Goal: Task Accomplishment & Management: Use online tool/utility

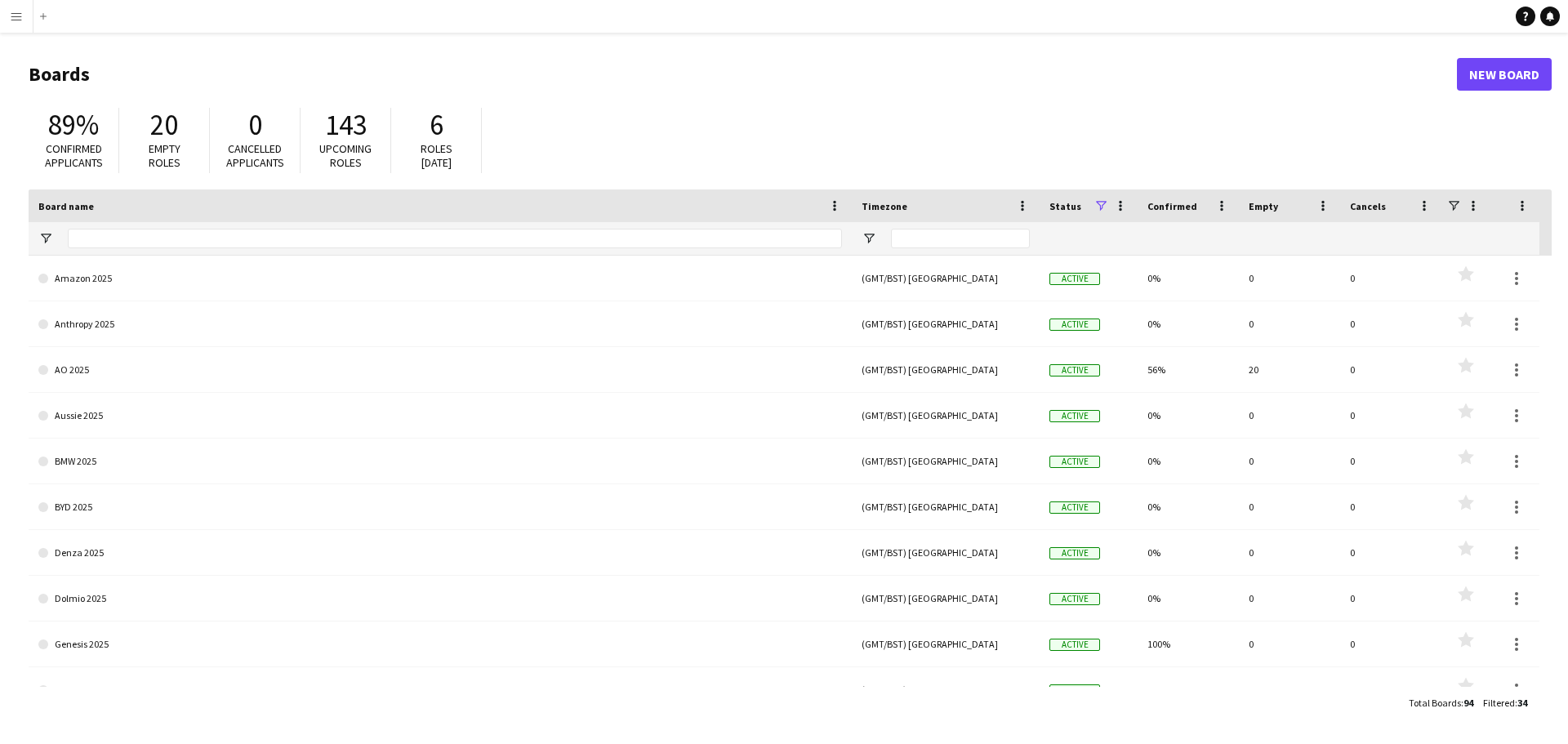
click at [15, 17] on app-icon "Menu" at bounding box center [16, 16] width 13 height 13
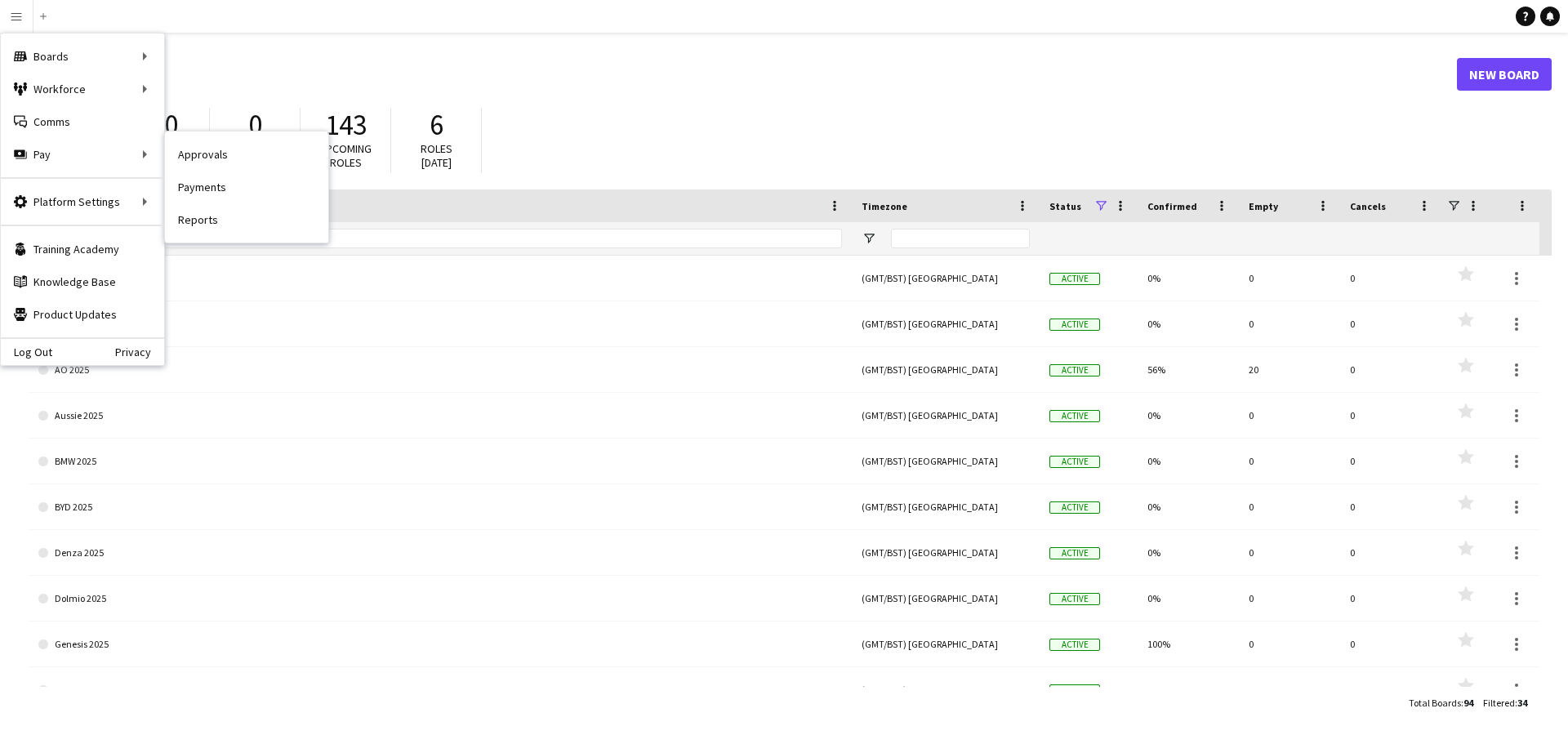
drag, startPoint x: 202, startPoint y: 187, endPoint x: 238, endPoint y: 314, distance: 132.0
click at [202, 187] on link "Payments" at bounding box center [247, 187] width 163 height 33
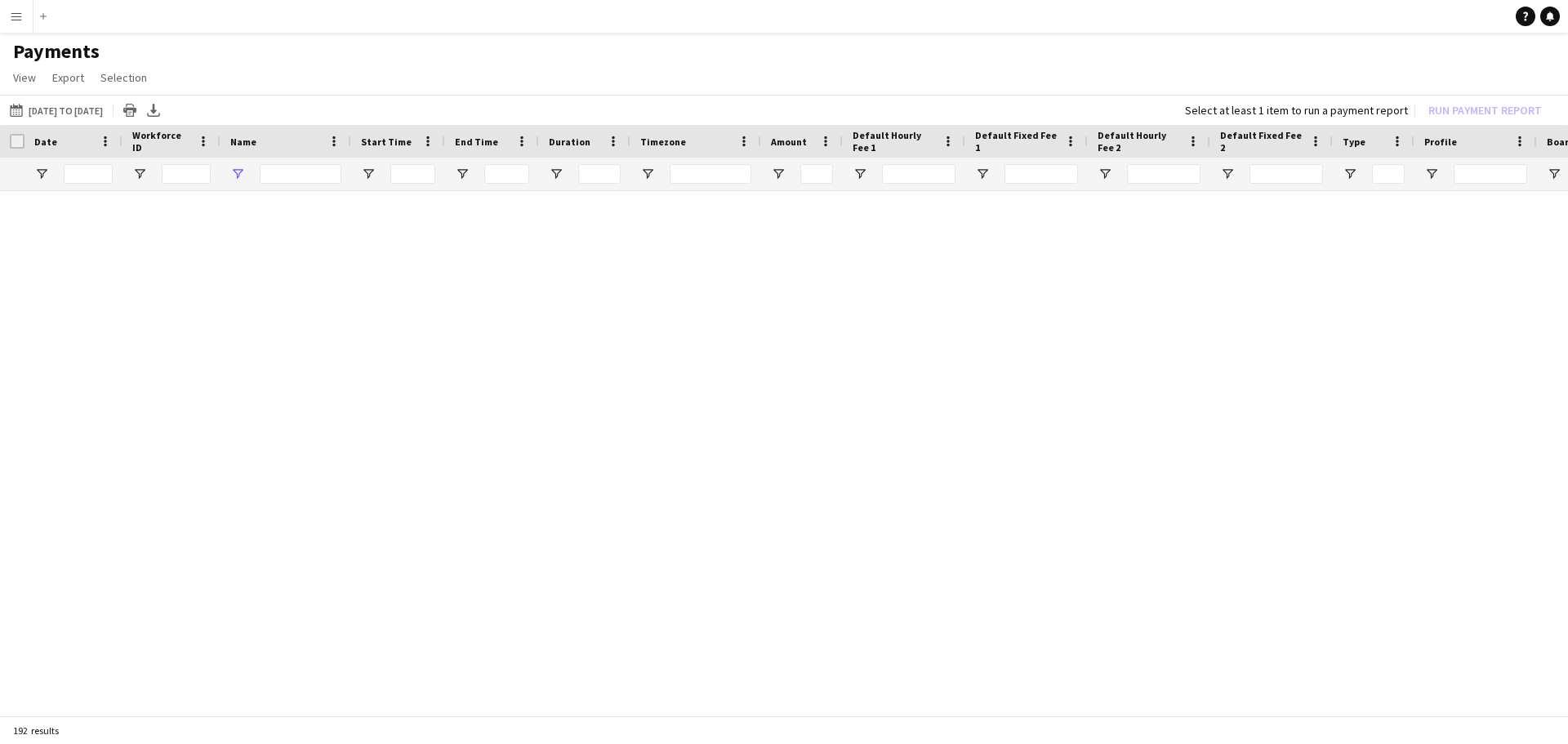
type input "**"
click at [824, 459] on link "Reset filters" at bounding box center [814, 464] width 59 height 12
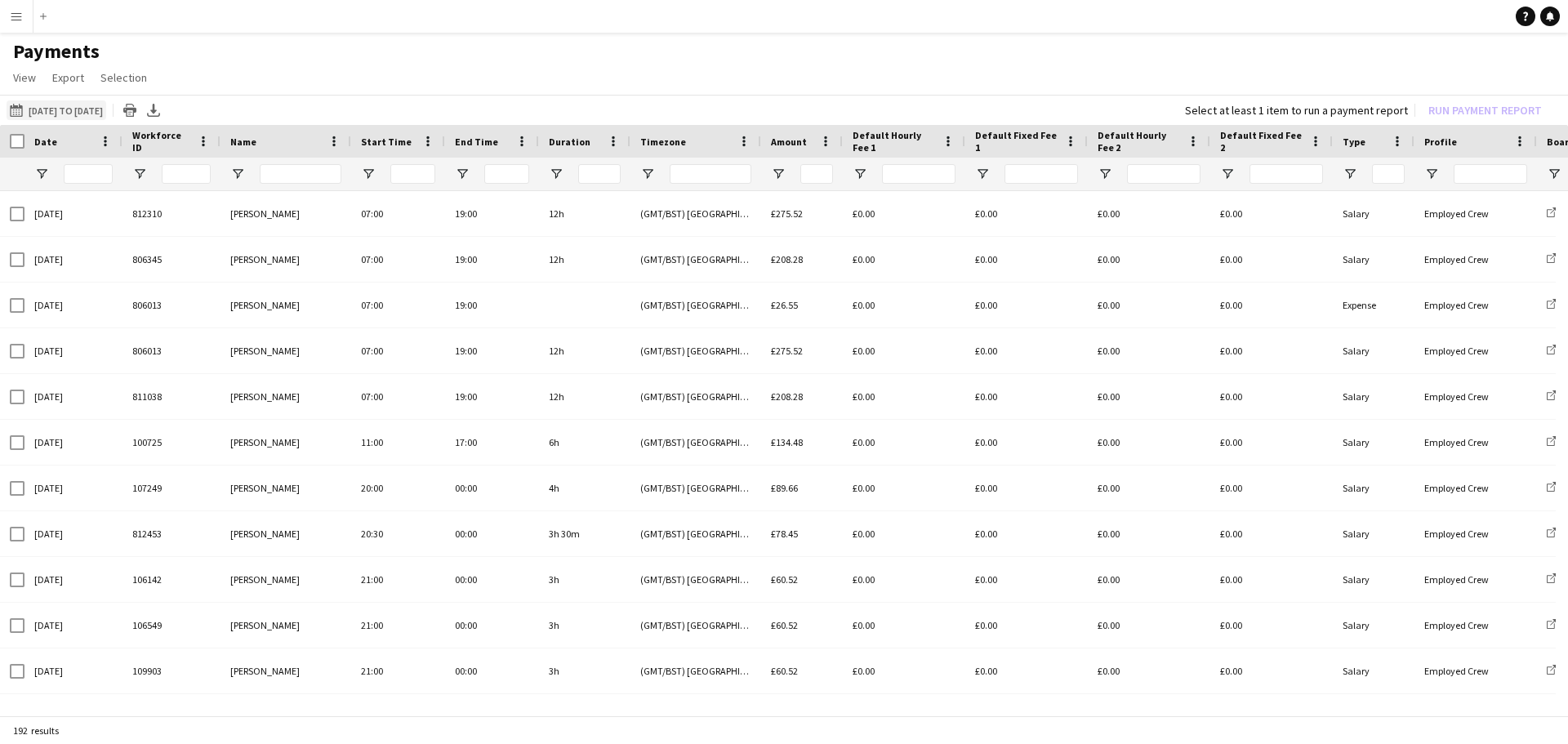
click at [74, 114] on button "[DATE] to [DATE] [DATE] to [DATE]" at bounding box center [57, 110] width 100 height 20
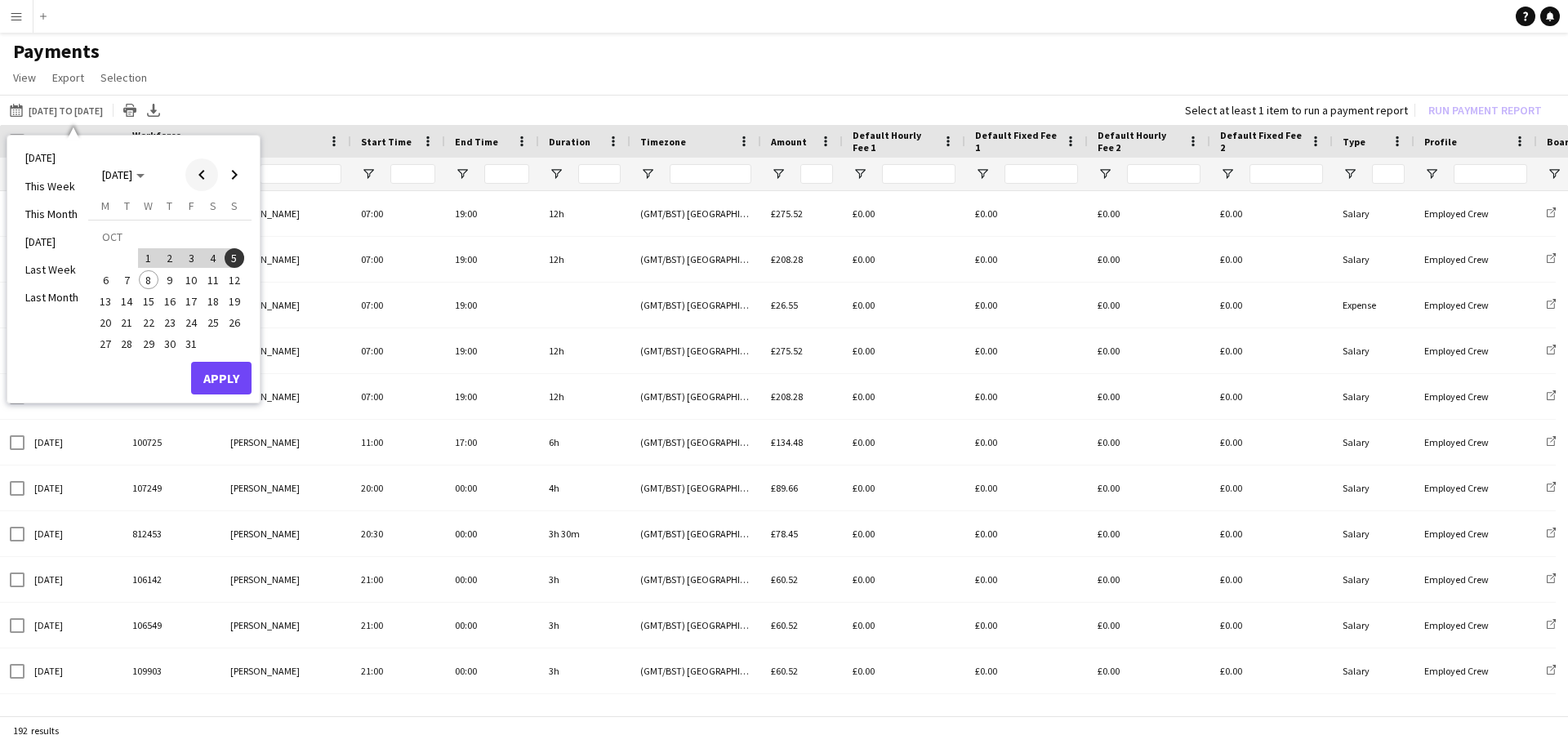
click at [199, 174] on span "Previous month" at bounding box center [202, 175] width 33 height 33
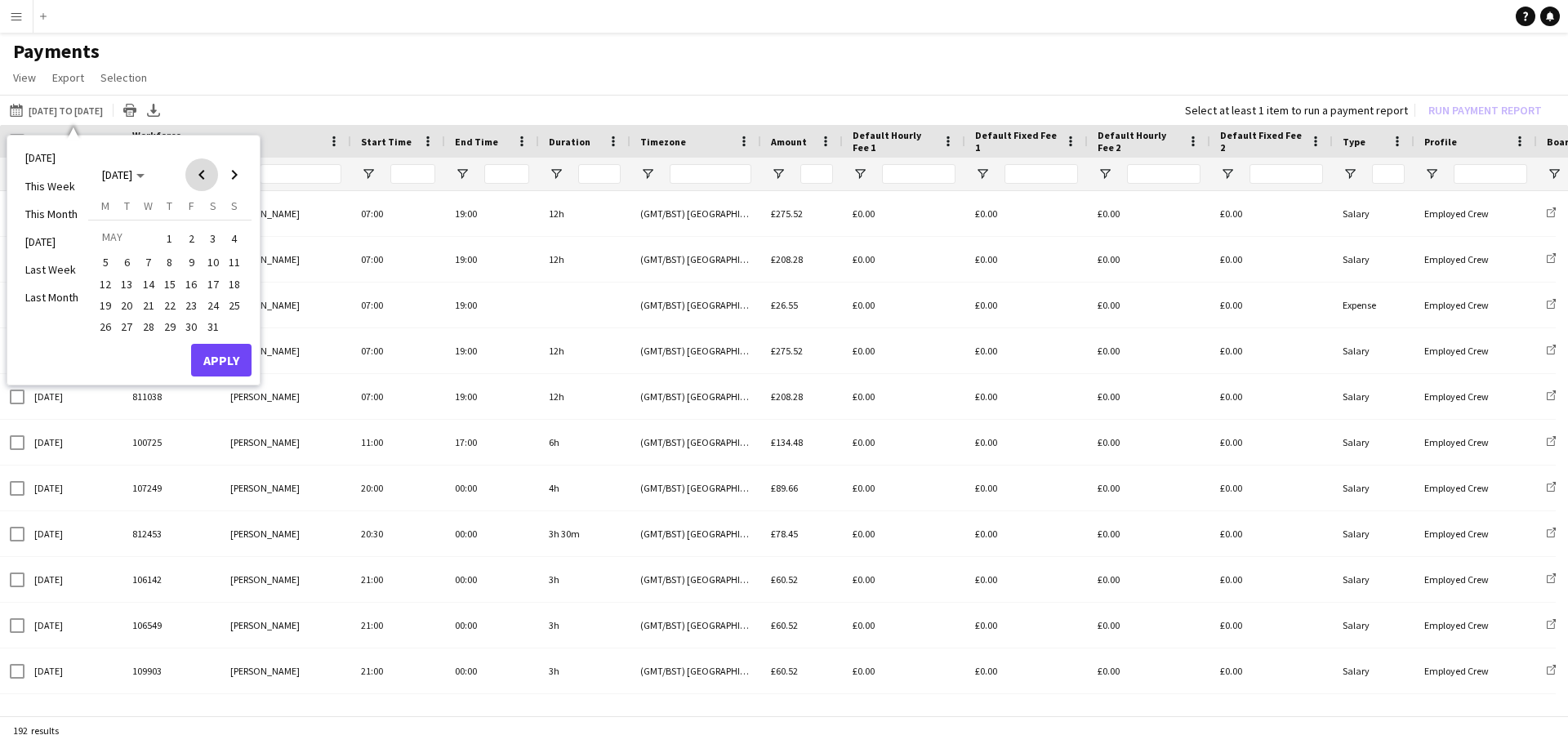
click at [199, 174] on span "Previous month" at bounding box center [202, 175] width 33 height 33
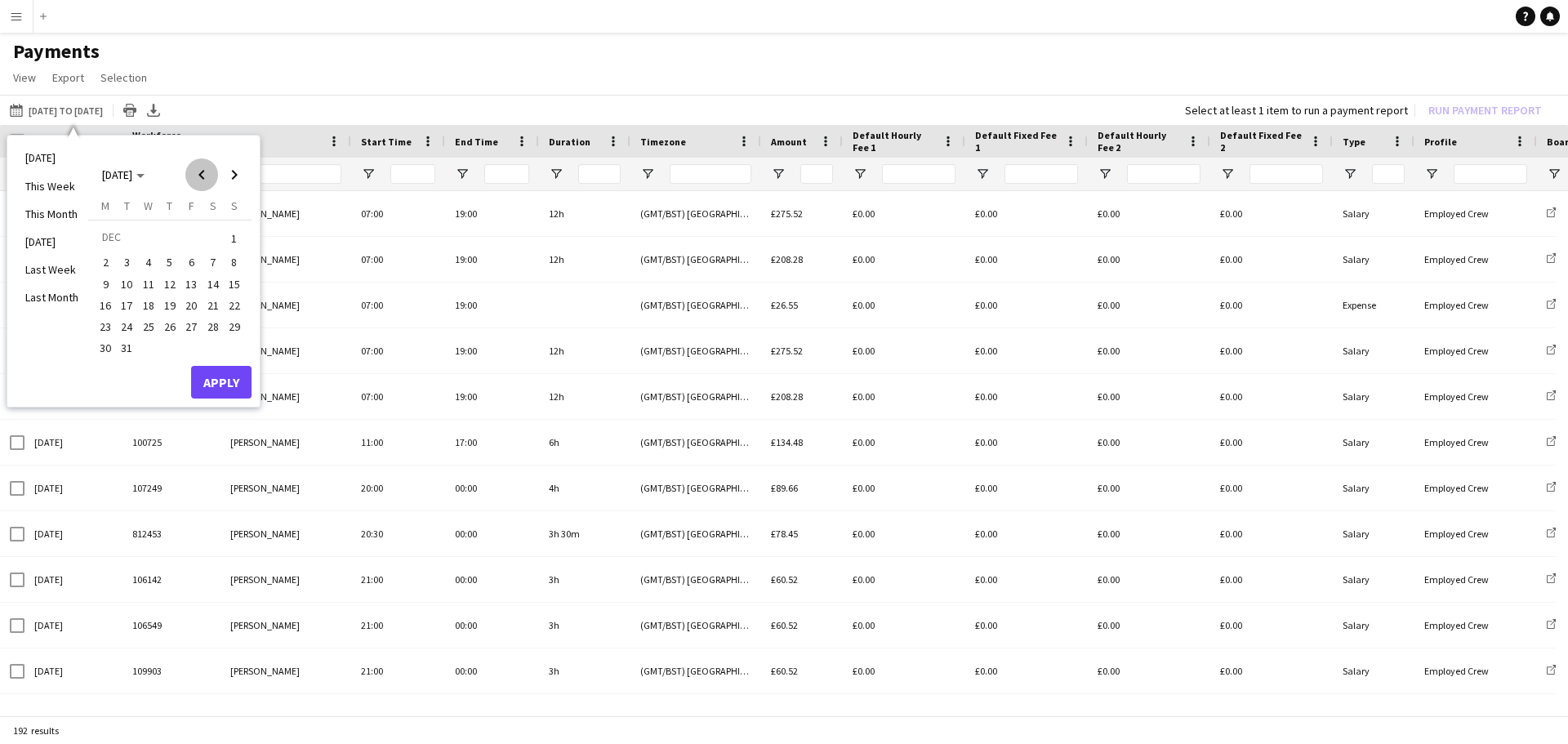
click at [199, 174] on span "Previous month" at bounding box center [202, 175] width 33 height 33
click at [183, 237] on span "1" at bounding box center [190, 238] width 20 height 23
click at [229, 181] on span "Next month" at bounding box center [235, 175] width 33 height 33
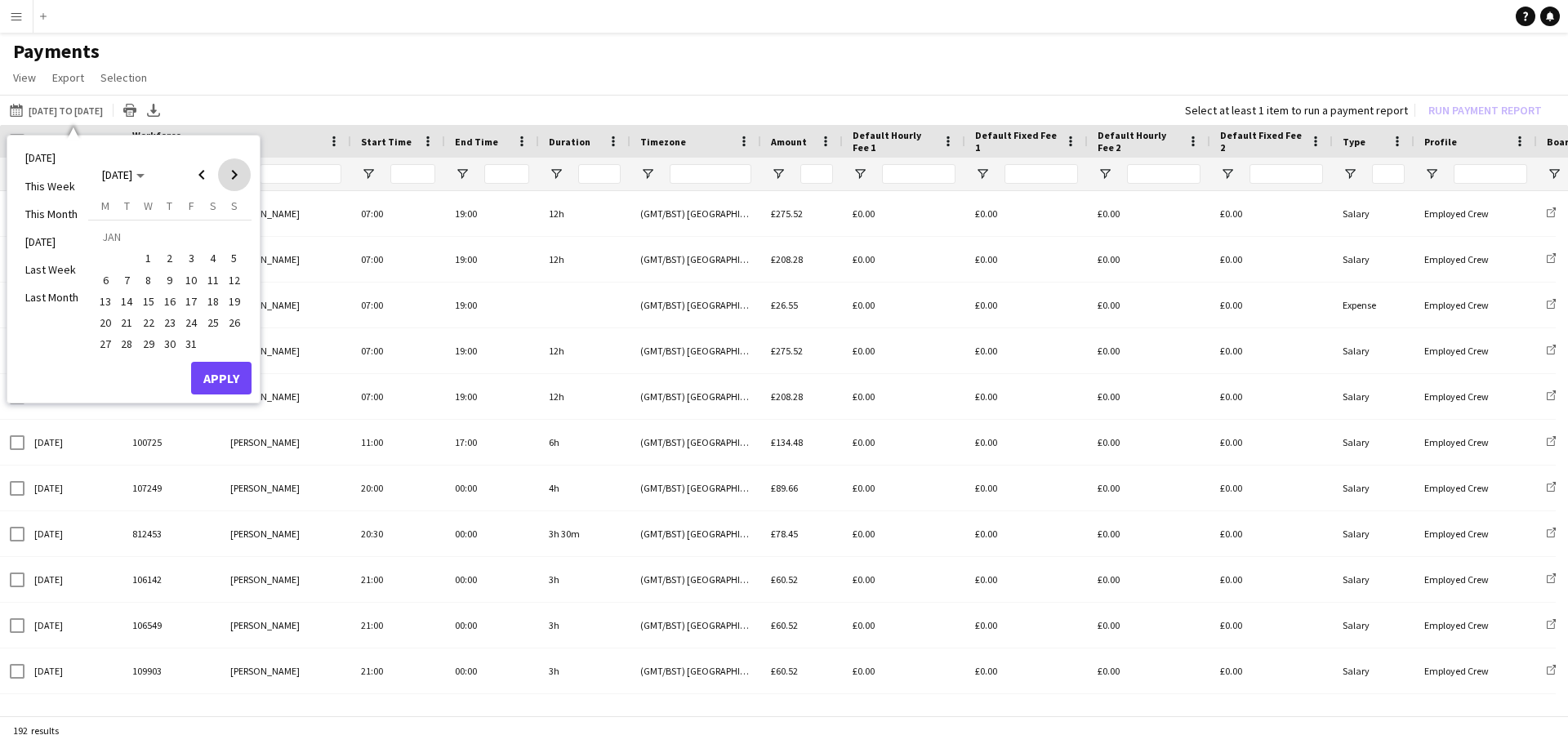
click at [229, 181] on span "Next month" at bounding box center [235, 175] width 33 height 33
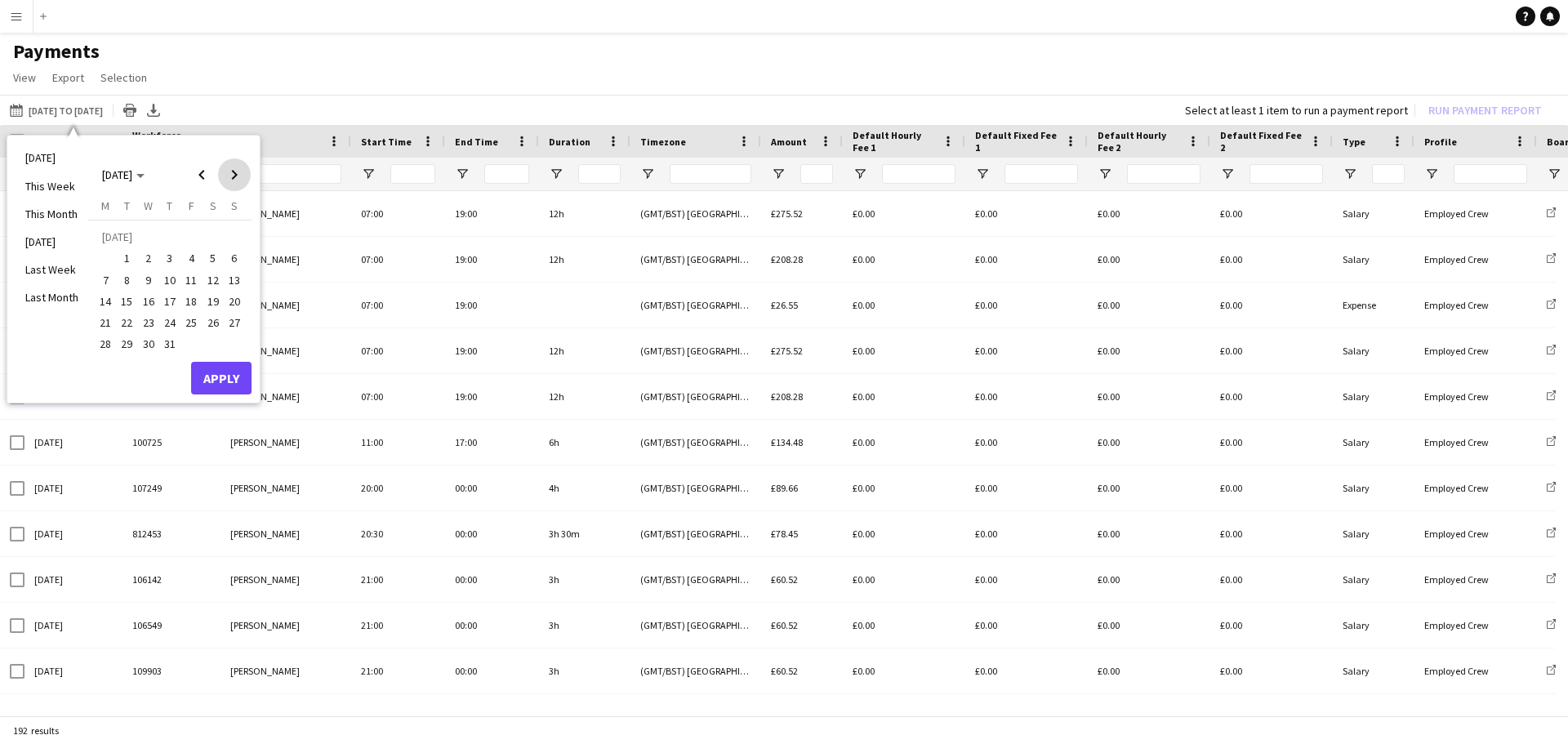
click at [229, 181] on span "Next month" at bounding box center [235, 175] width 33 height 33
click at [233, 257] on span "5" at bounding box center [234, 257] width 20 height 20
click at [222, 381] on button "Apply" at bounding box center [221, 378] width 60 height 33
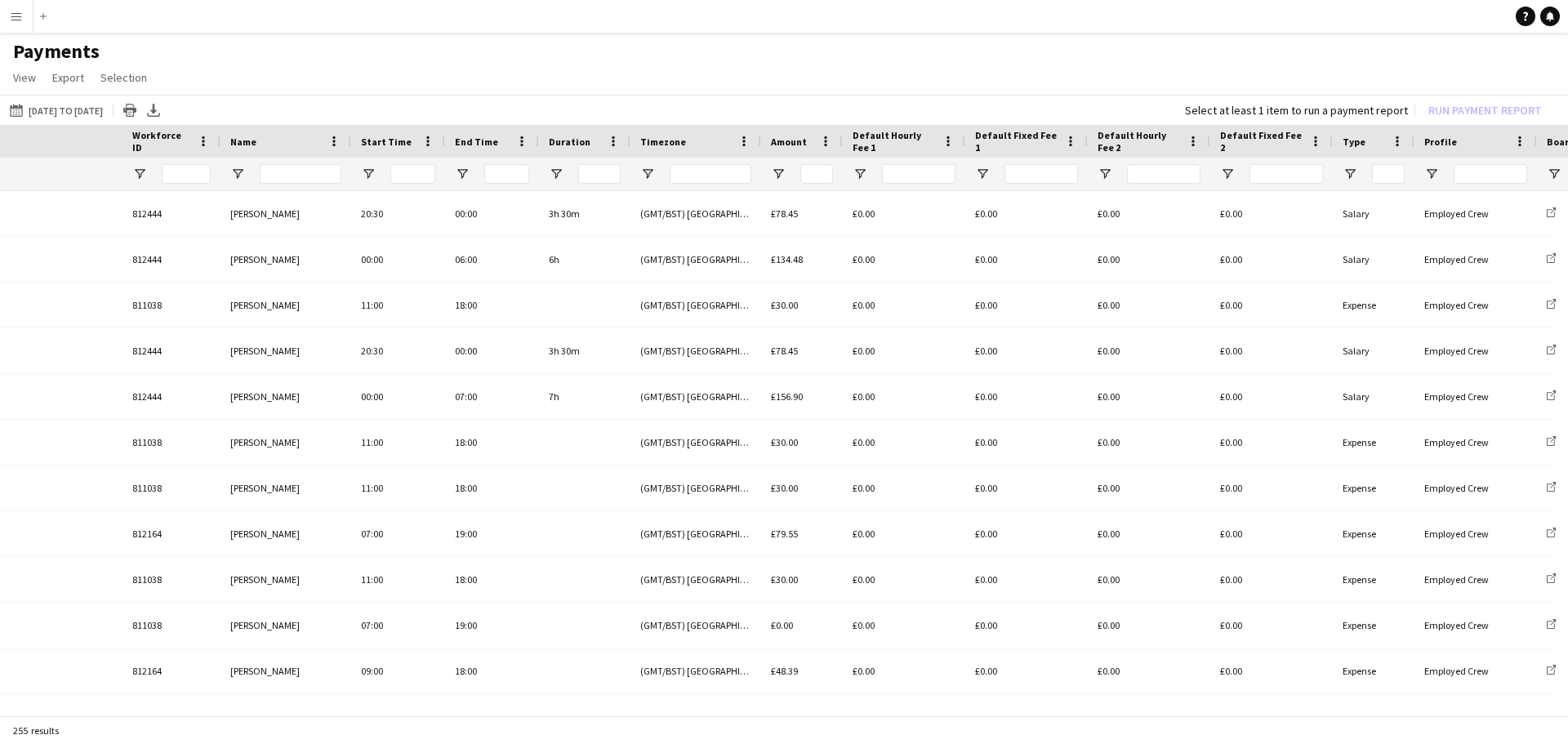
scroll to position [0, 1174]
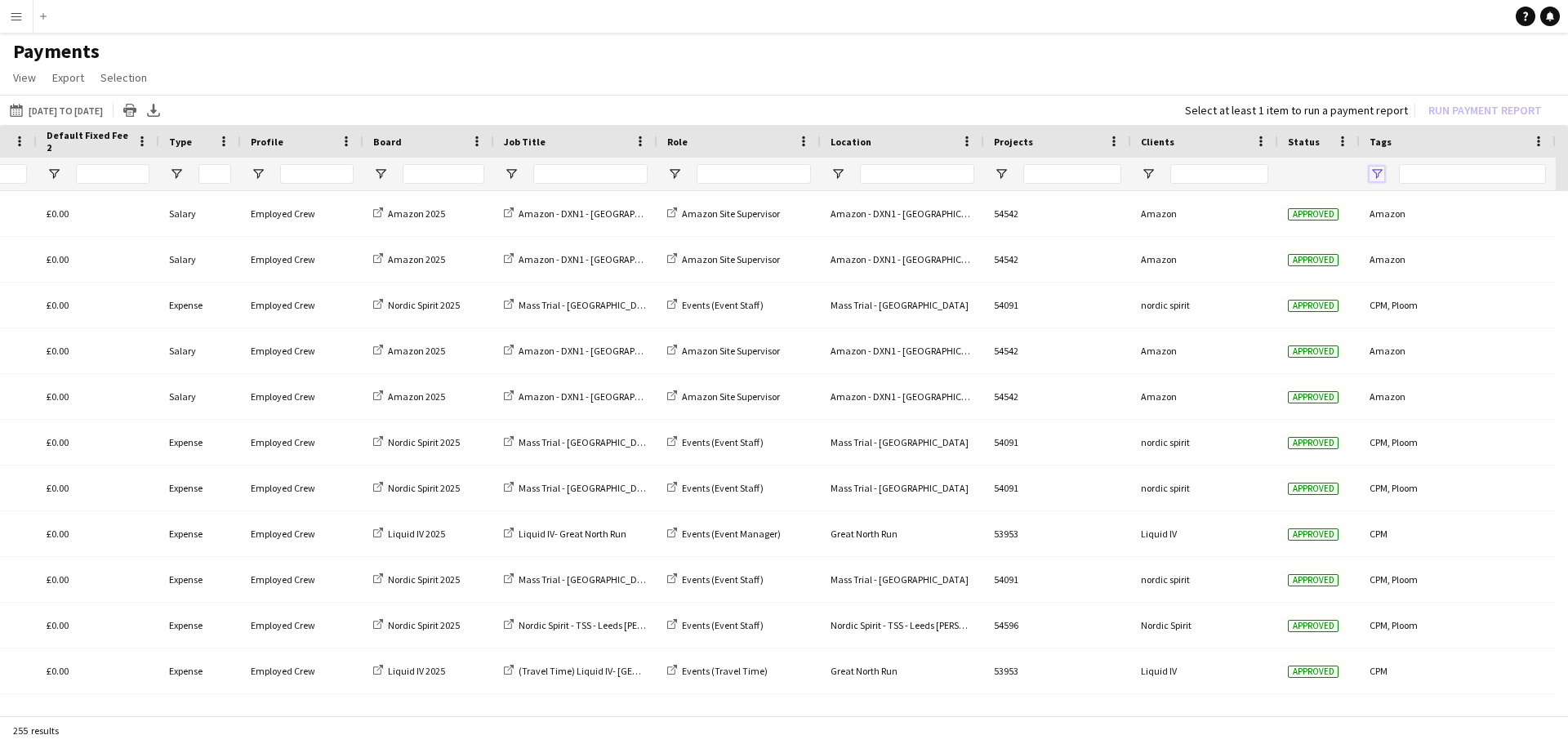
click at [1378, 173] on span "Open Filter Menu" at bounding box center [1377, 174] width 15 height 15
type input "**********"
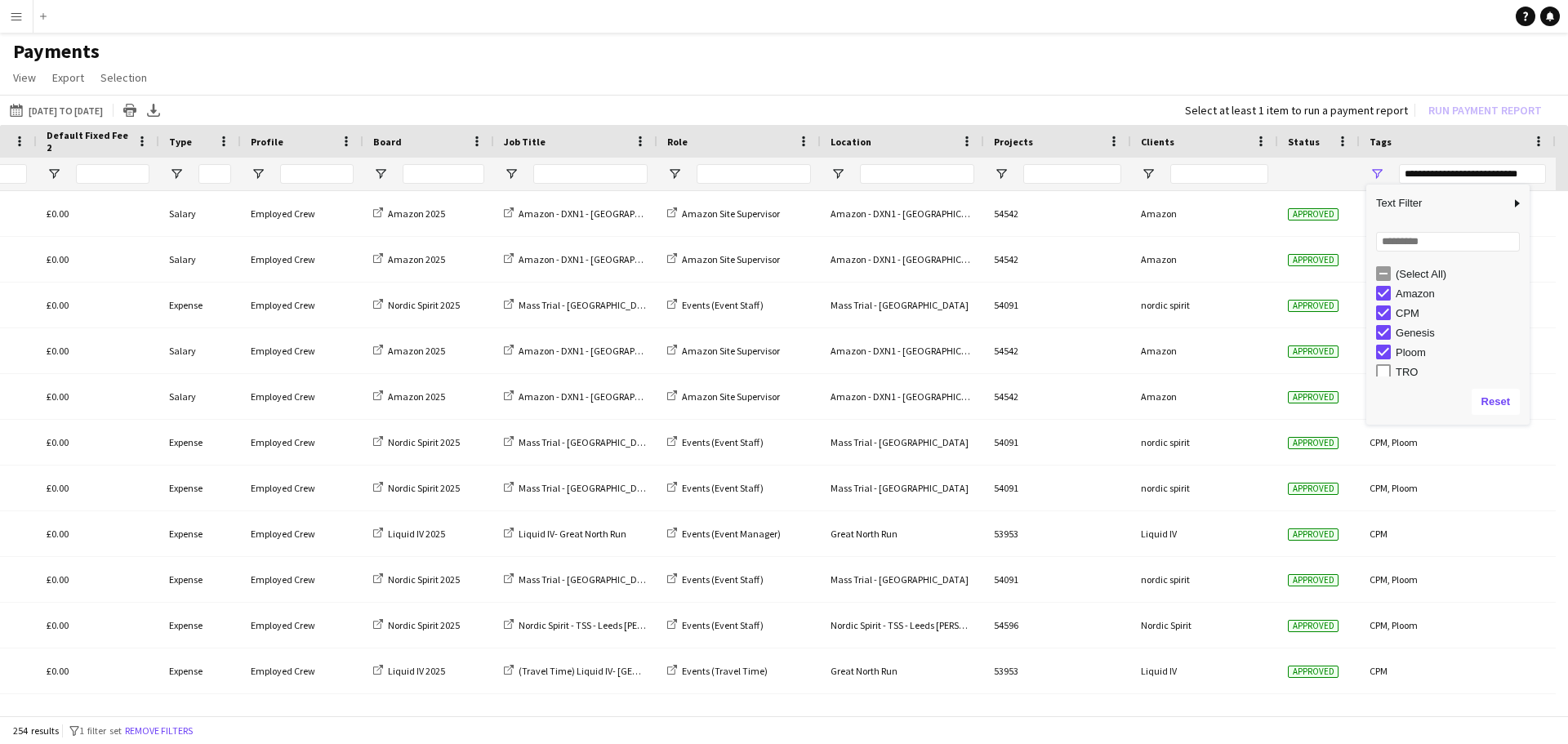
scroll to position [5, 0]
click at [180, 169] on span "Open Filter Menu" at bounding box center [176, 174] width 15 height 15
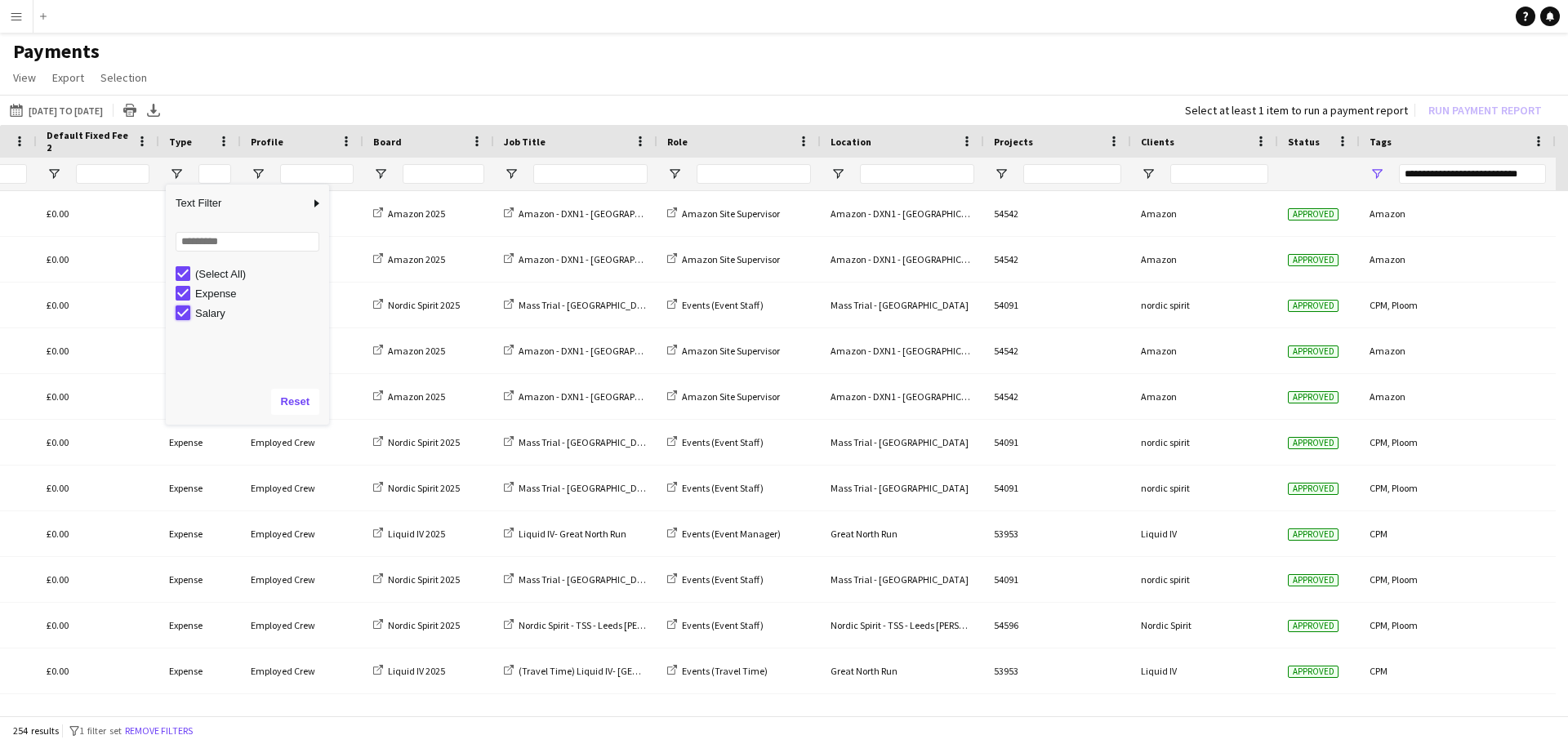
type input "**********"
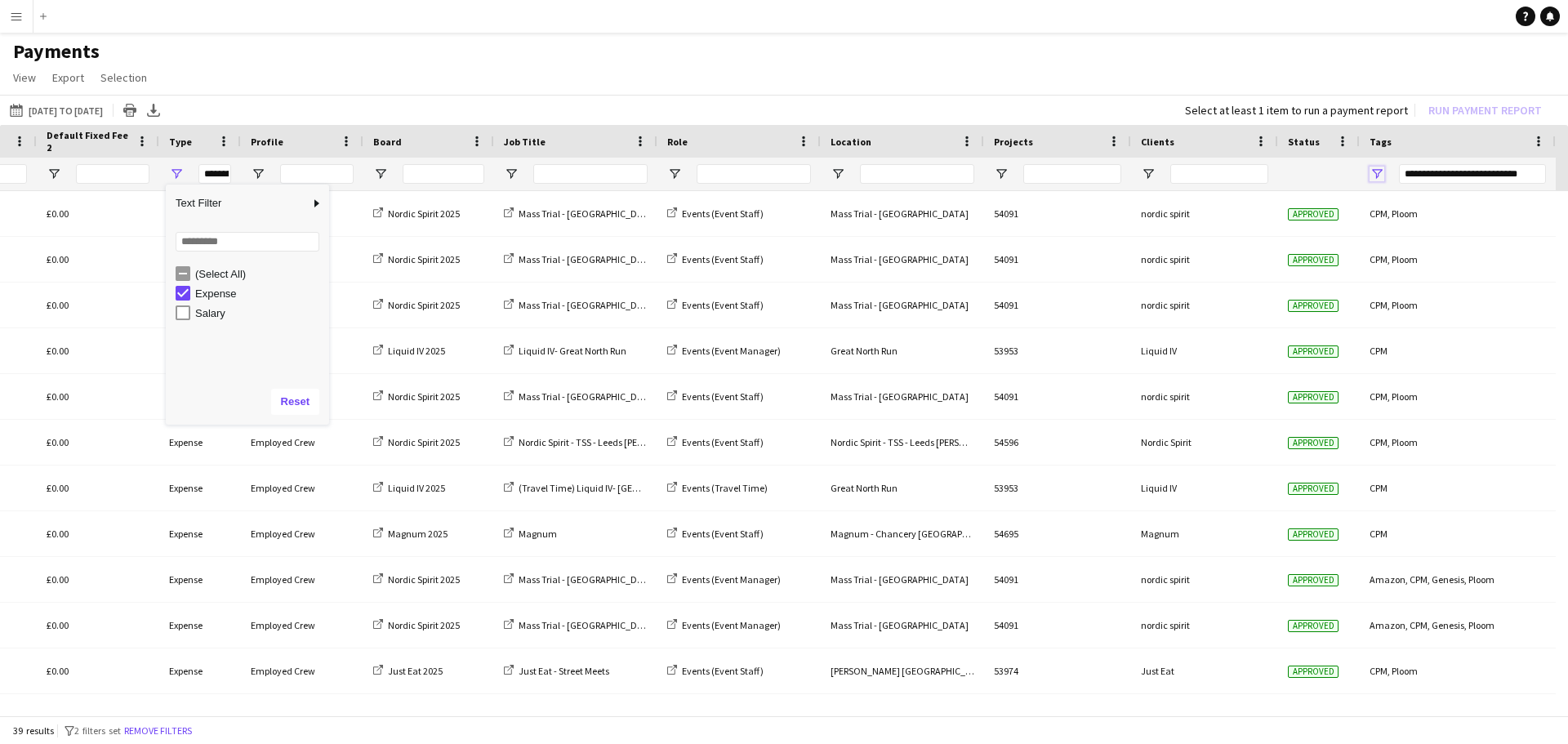
click at [1381, 168] on span "Open Filter Menu" at bounding box center [1377, 174] width 15 height 15
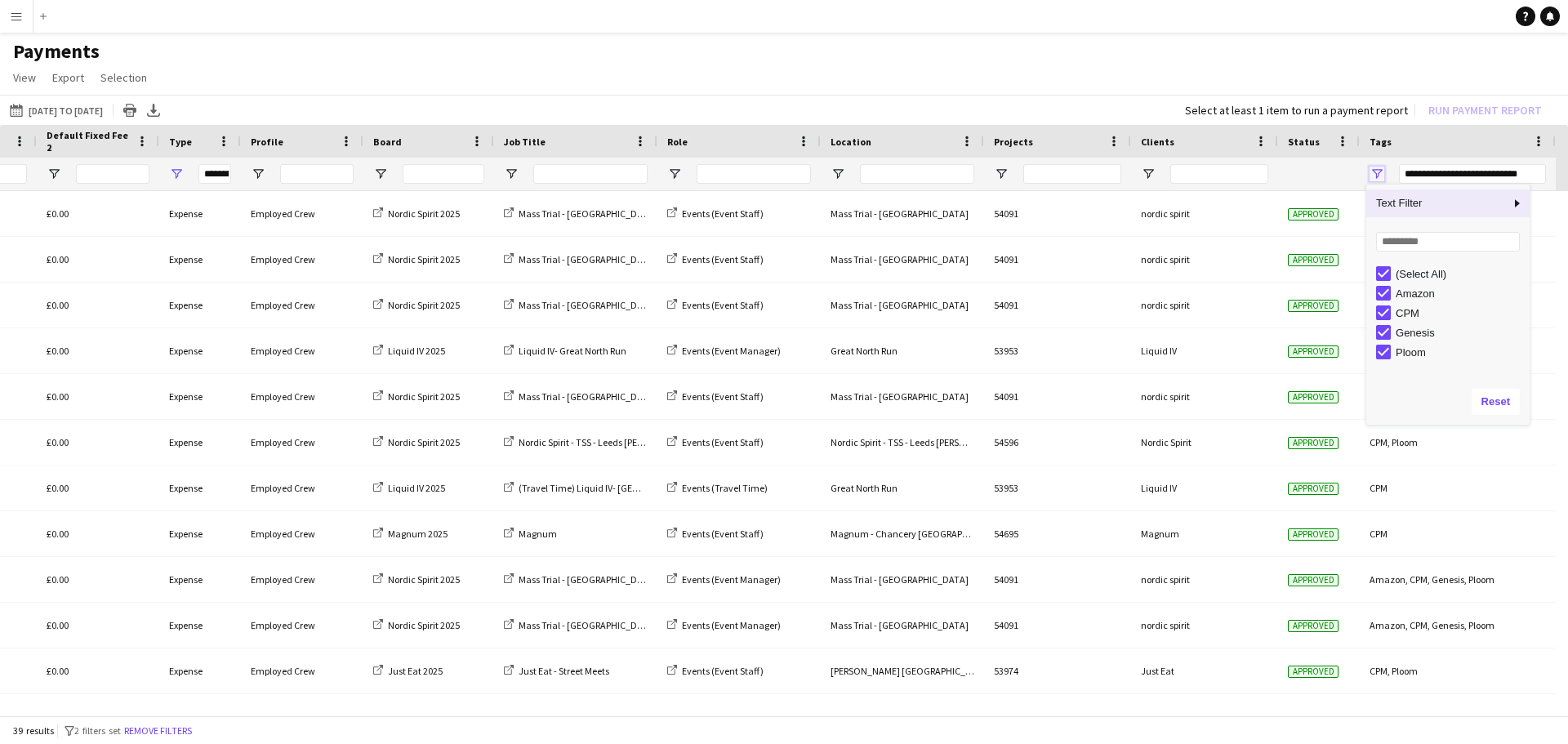
click at [1381, 168] on span "Open Filter Menu" at bounding box center [1377, 174] width 15 height 15
click at [1377, 169] on span "Open Filter Menu" at bounding box center [1377, 174] width 15 height 15
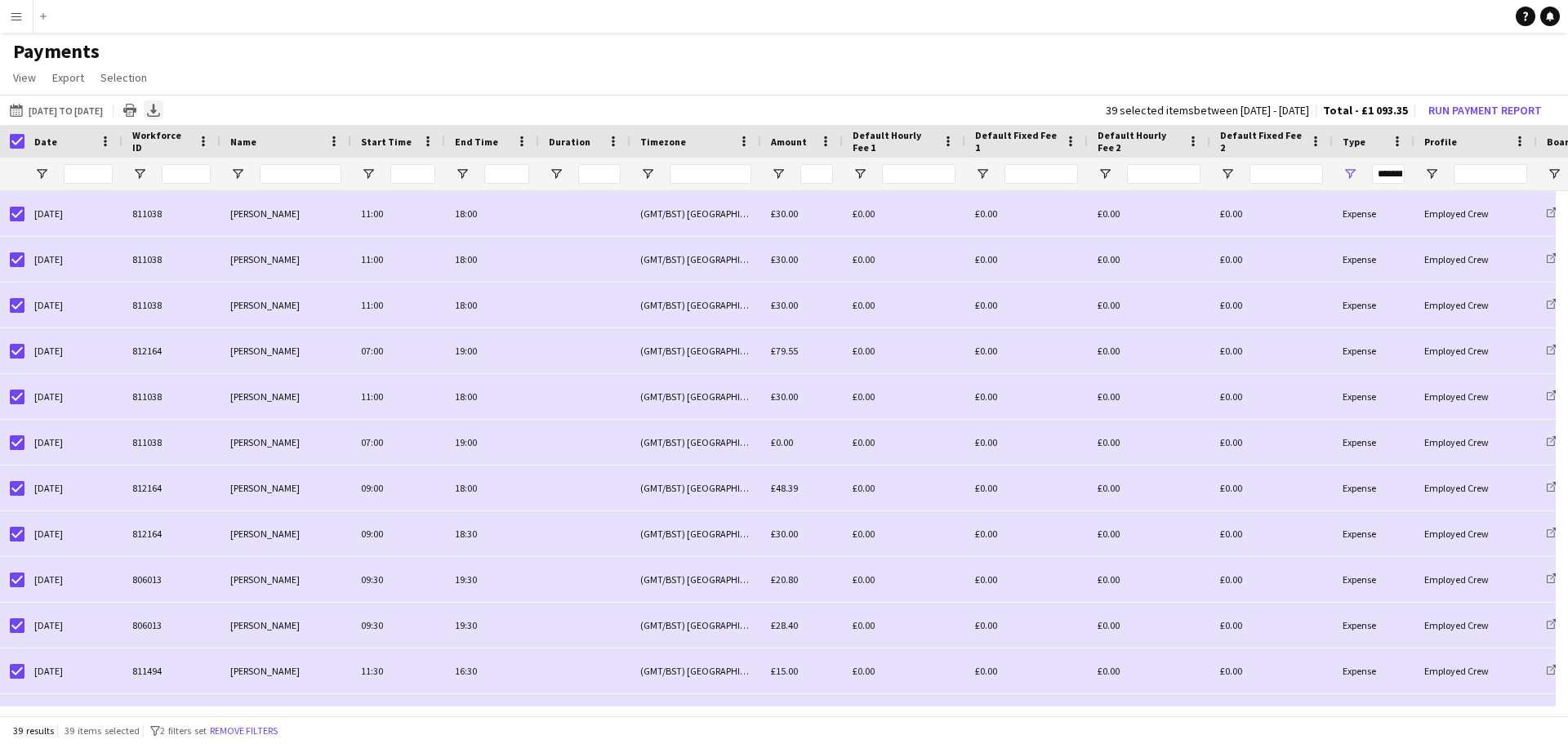
click at [160, 114] on icon "Export XLSX" at bounding box center [153, 110] width 13 height 13
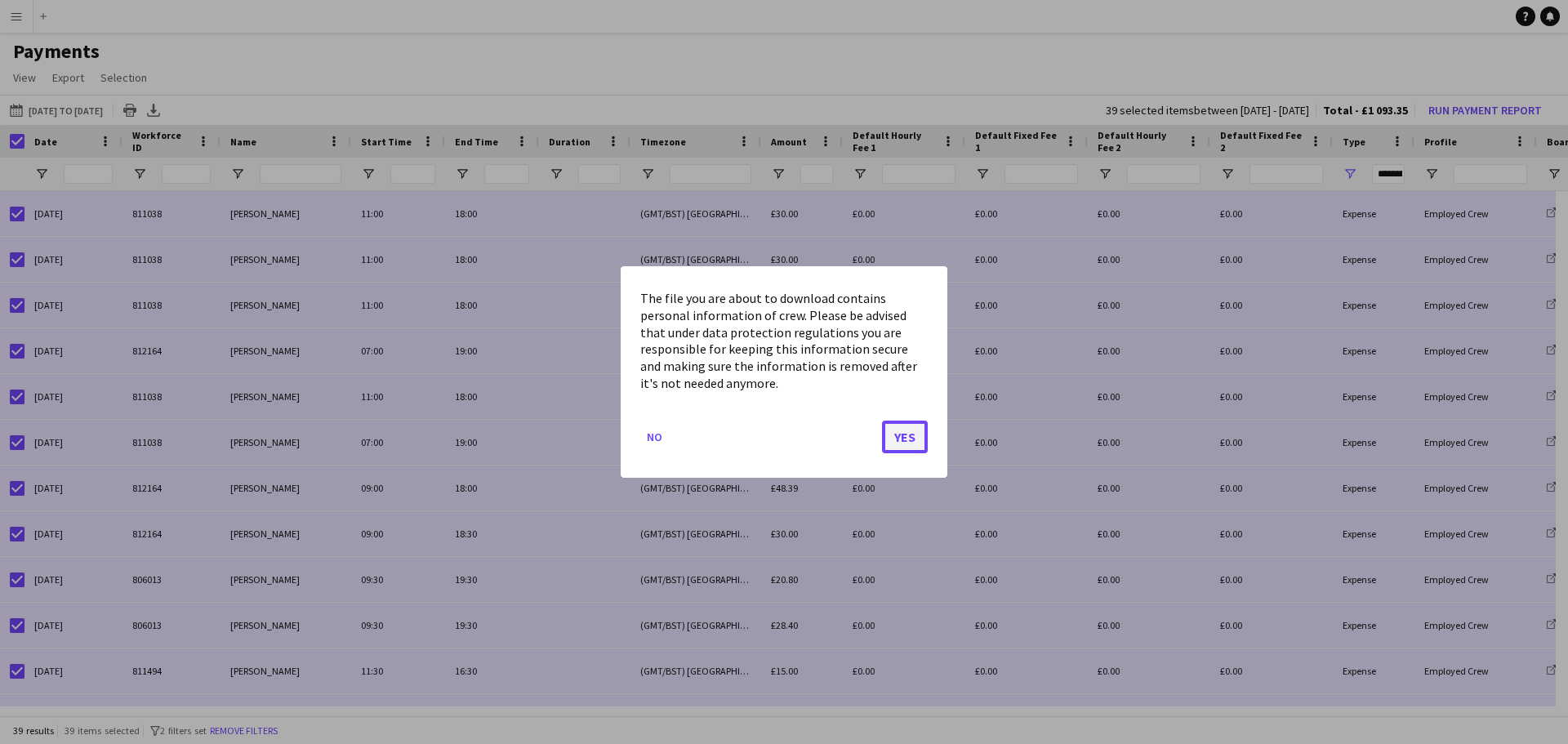
click at [905, 426] on button "Yes" at bounding box center [904, 437] width 46 height 33
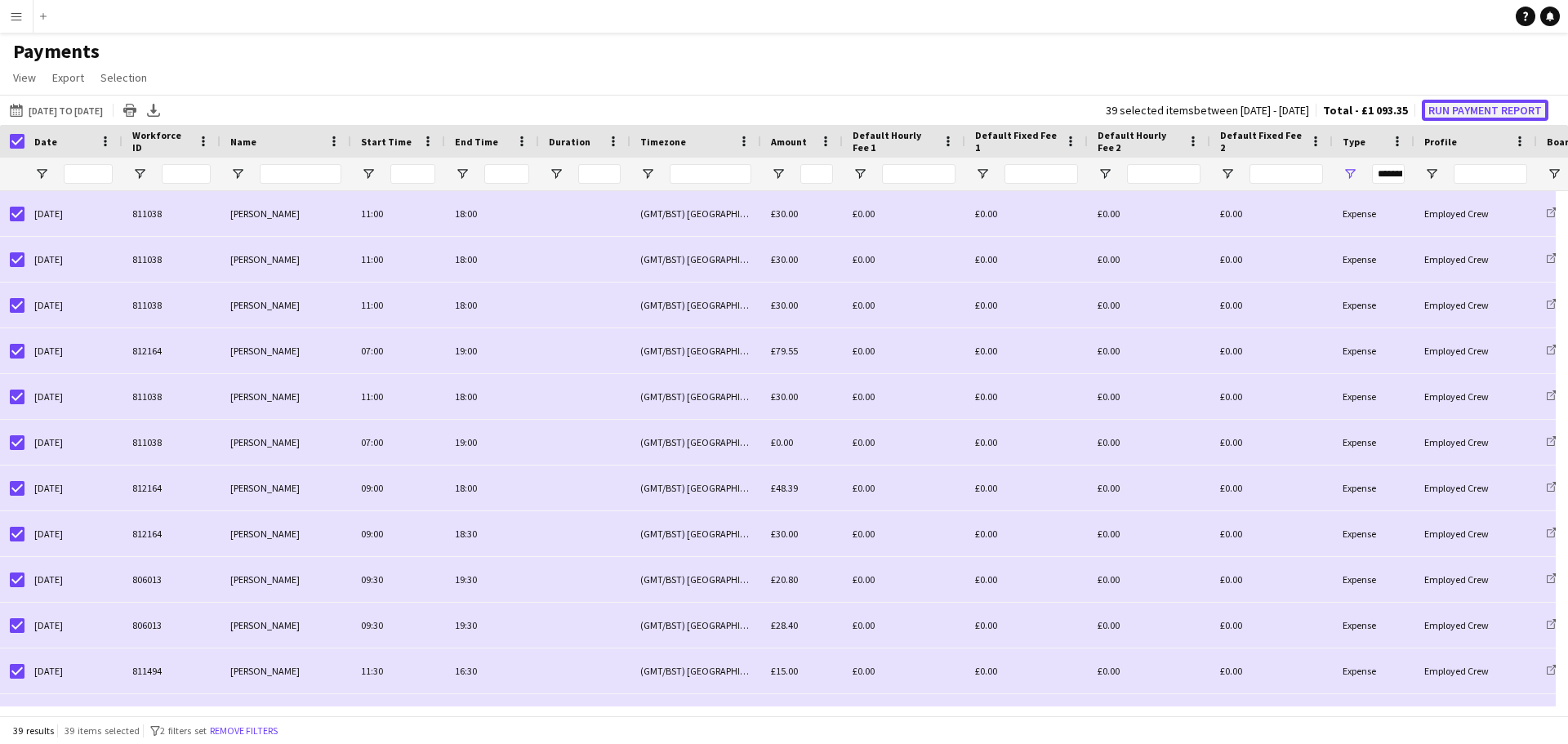
click at [1474, 105] on button "Run Payment Report" at bounding box center [1485, 110] width 127 height 21
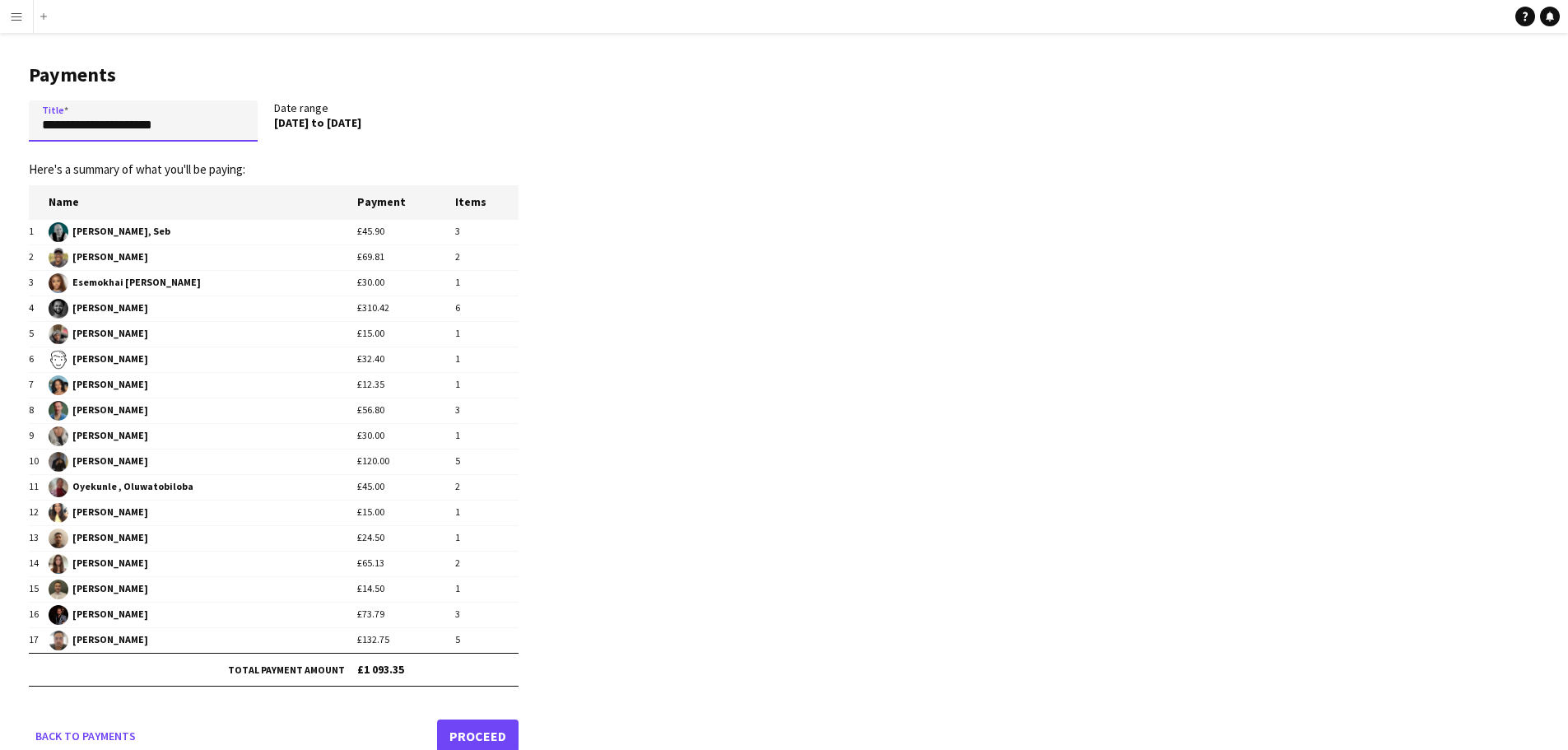
click at [181, 123] on input "**********" at bounding box center [143, 121] width 229 height 41
drag, startPoint x: 181, startPoint y: 123, endPoint x: 32, endPoint y: 133, distance: 149.3
click at [32, 133] on input "**********" at bounding box center [143, 121] width 229 height 41
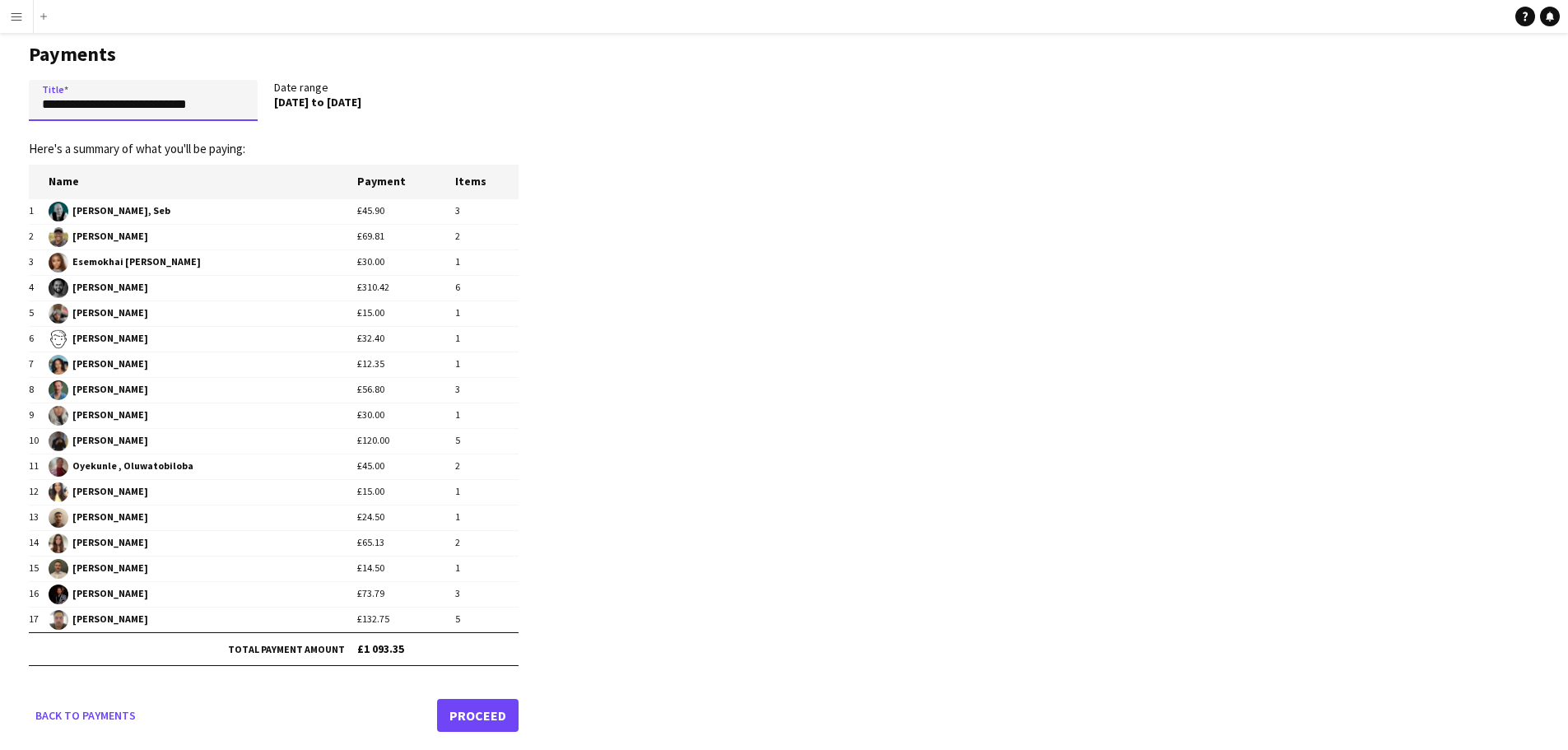
scroll to position [27, 0]
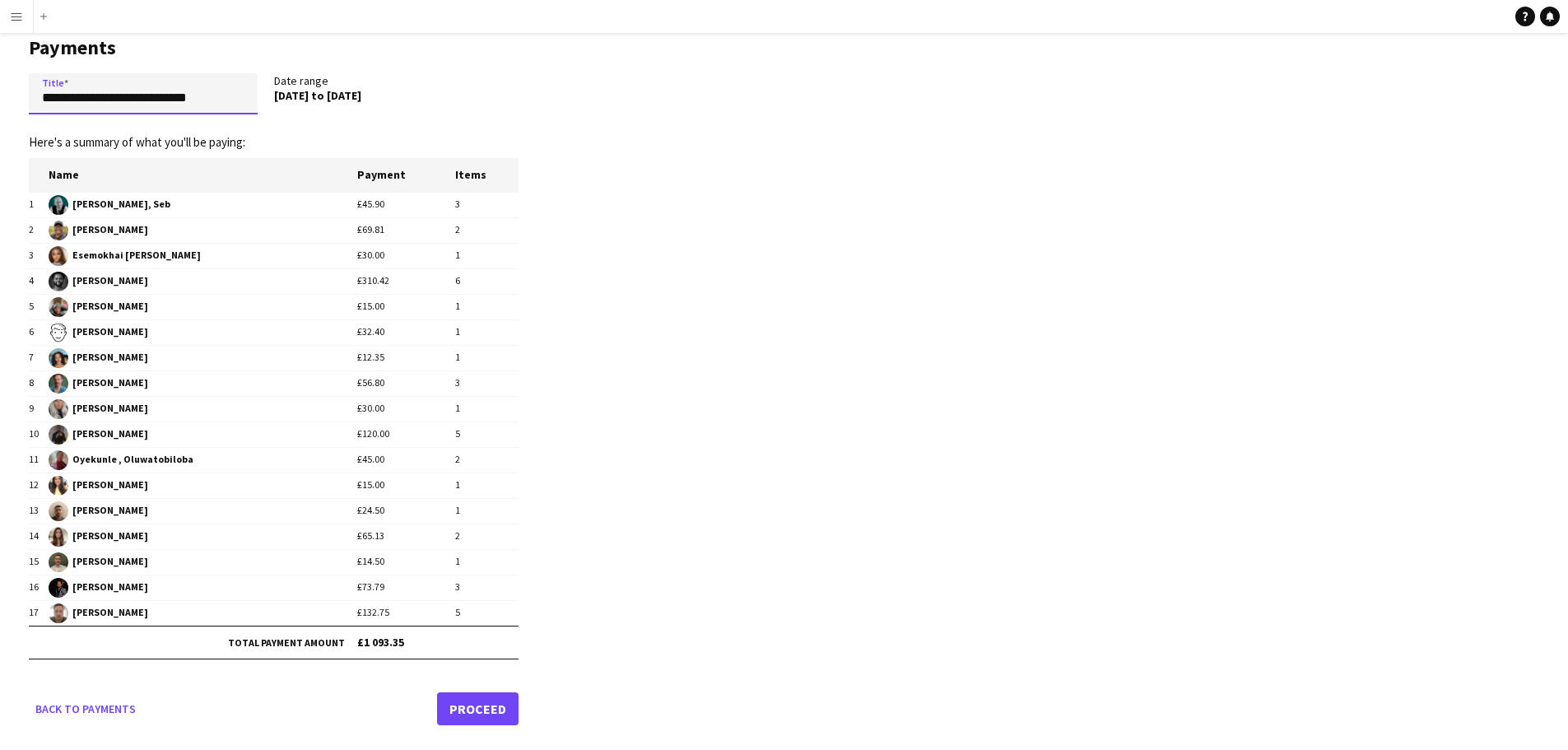
type input "**********"
click at [495, 713] on link "Proceed" at bounding box center [478, 709] width 82 height 33
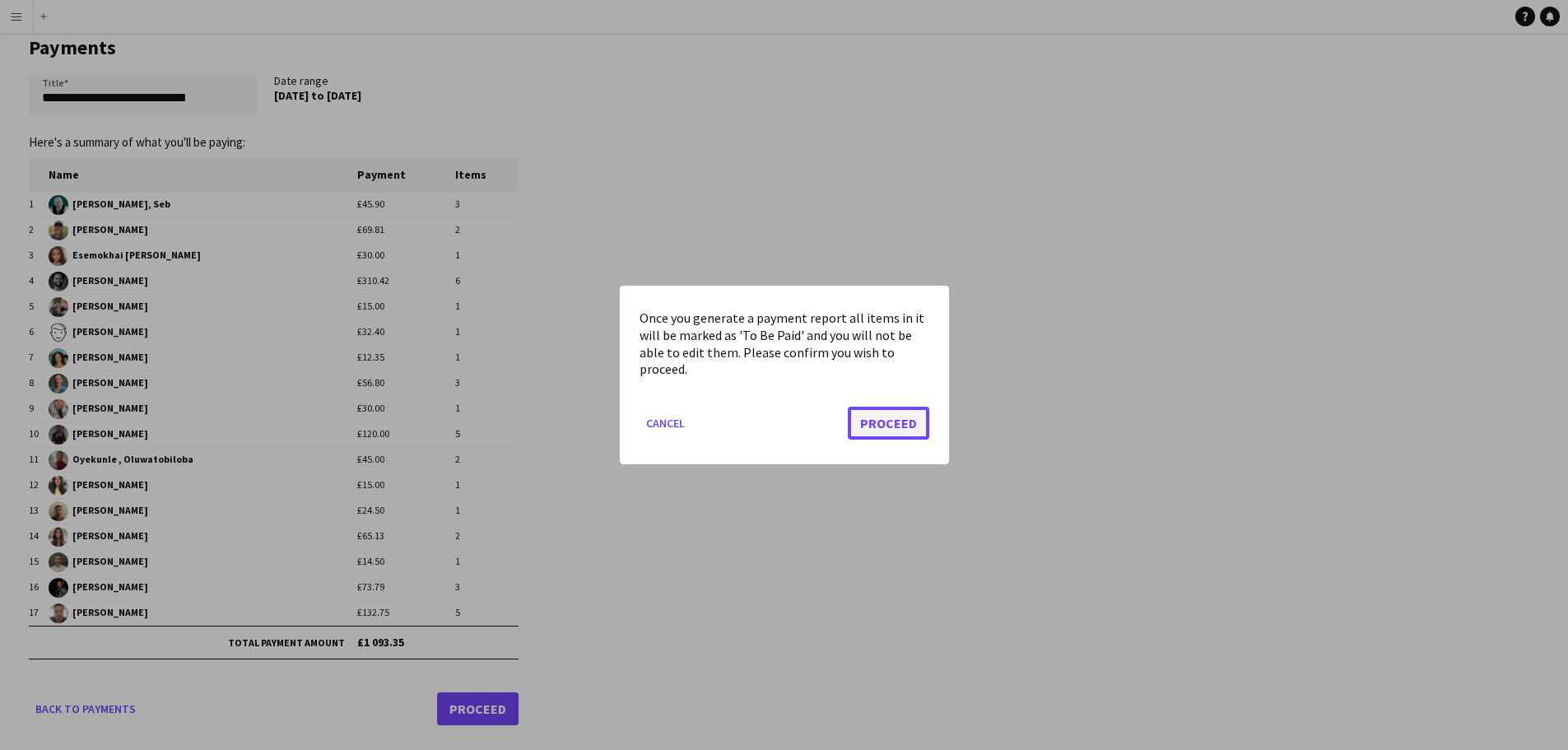
click at [906, 427] on button "Proceed" at bounding box center [888, 423] width 82 height 33
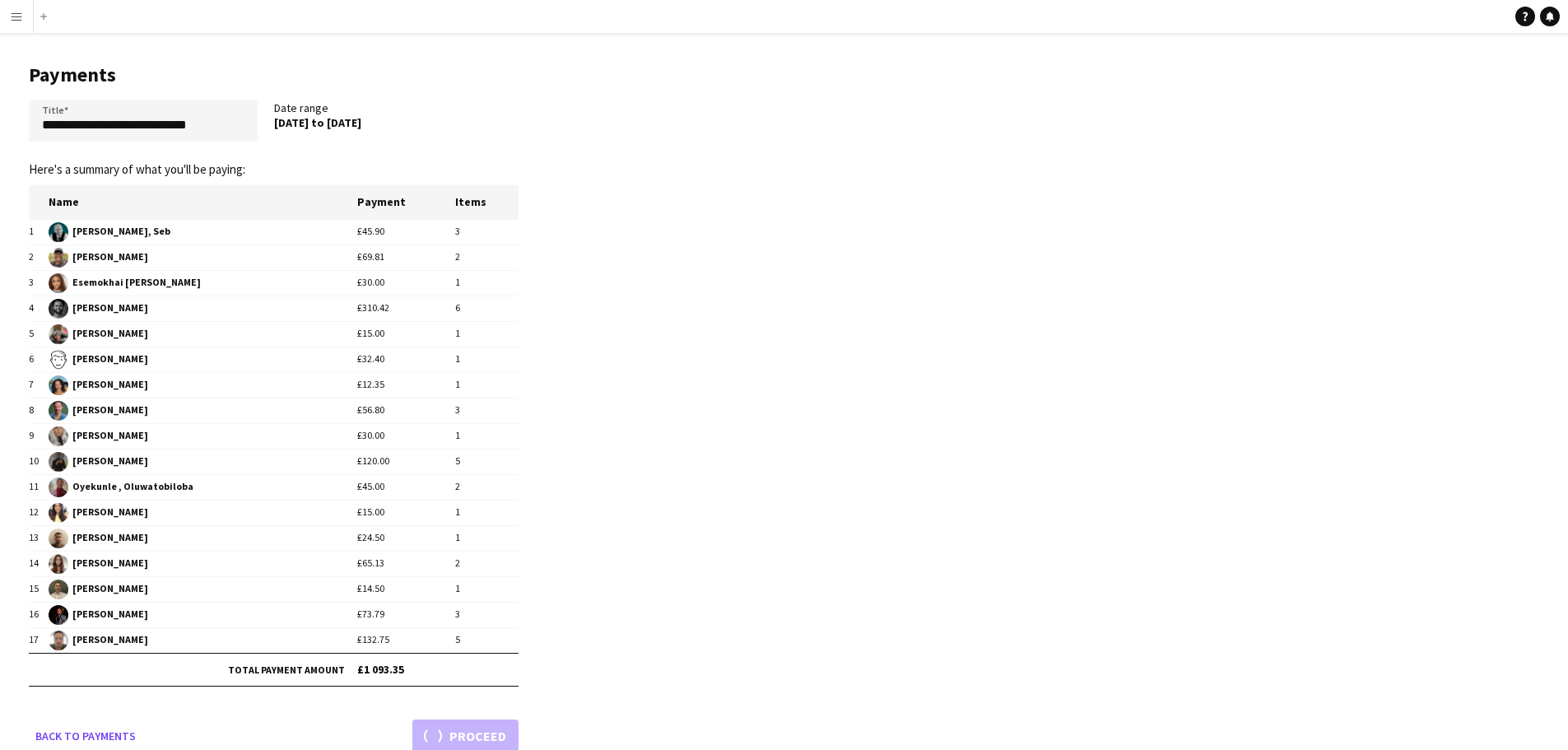
scroll to position [27, 0]
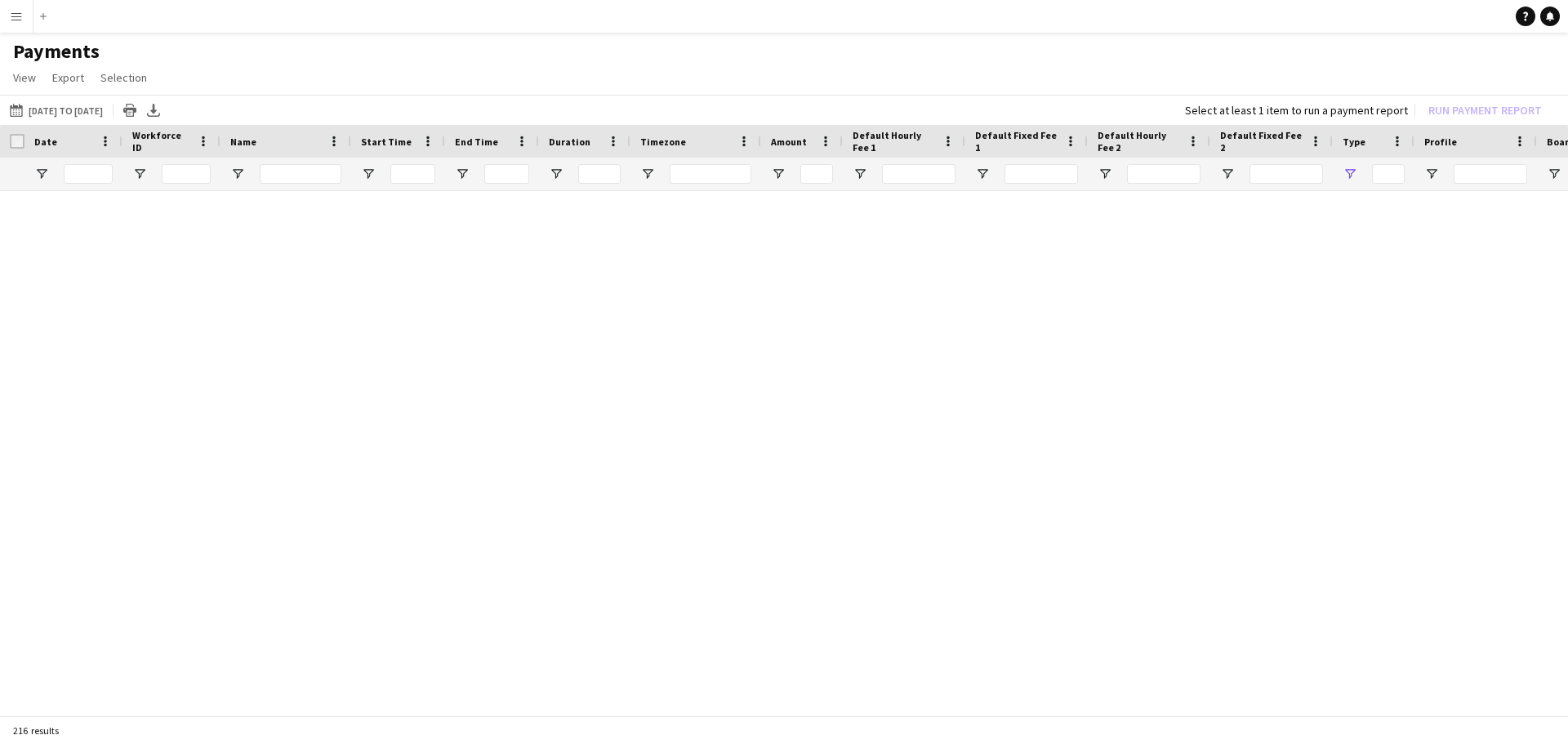
type input "***"
